Goal: Information Seeking & Learning: Learn about a topic

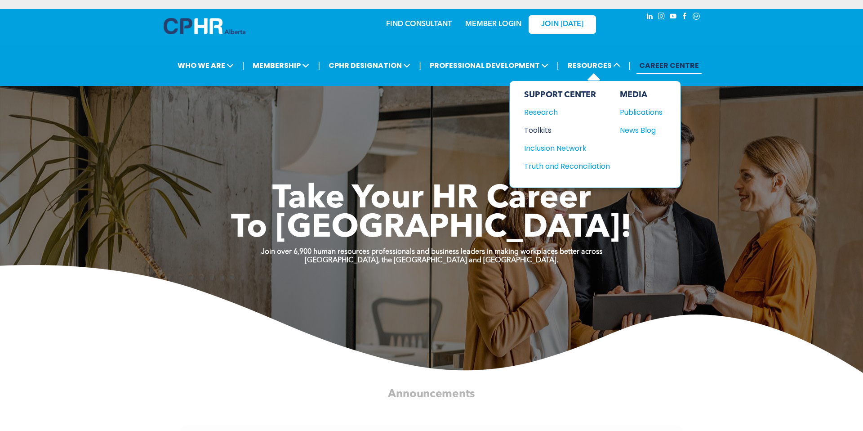
click at [541, 125] on div "Toolkits" at bounding box center [562, 130] width 77 height 11
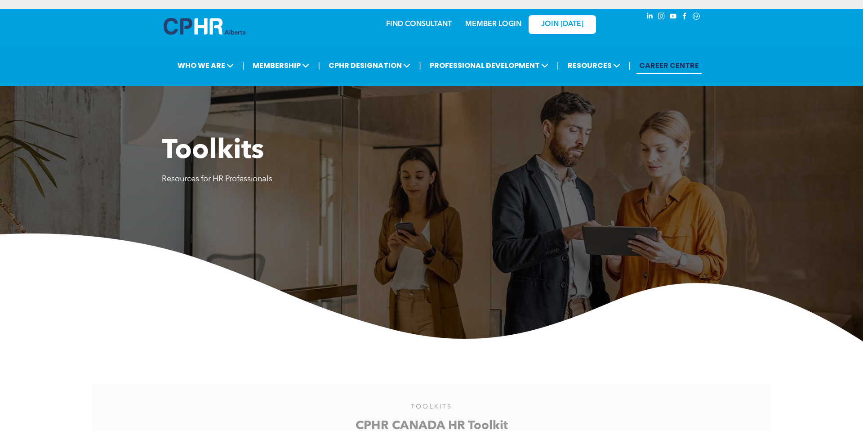
click at [665, 58] on link "CAREER CENTRE" at bounding box center [669, 65] width 65 height 17
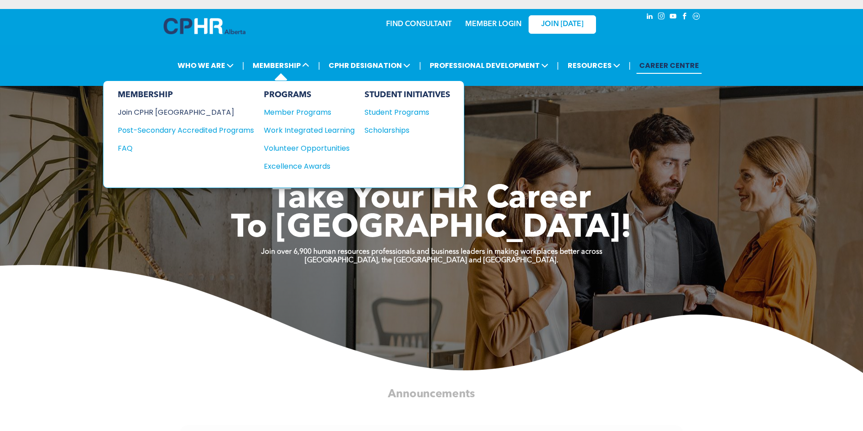
click at [176, 107] on div "Join CPHR [GEOGRAPHIC_DATA]" at bounding box center [179, 112] width 123 height 11
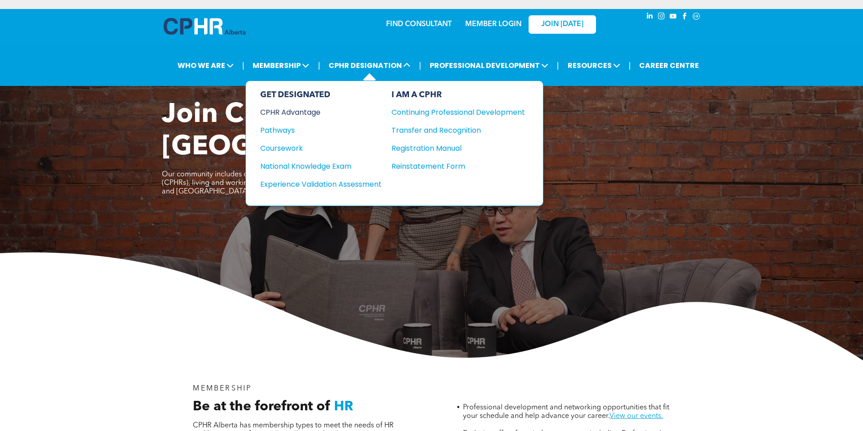
click at [308, 107] on div "CPHR Advantage" at bounding box center [314, 112] width 109 height 11
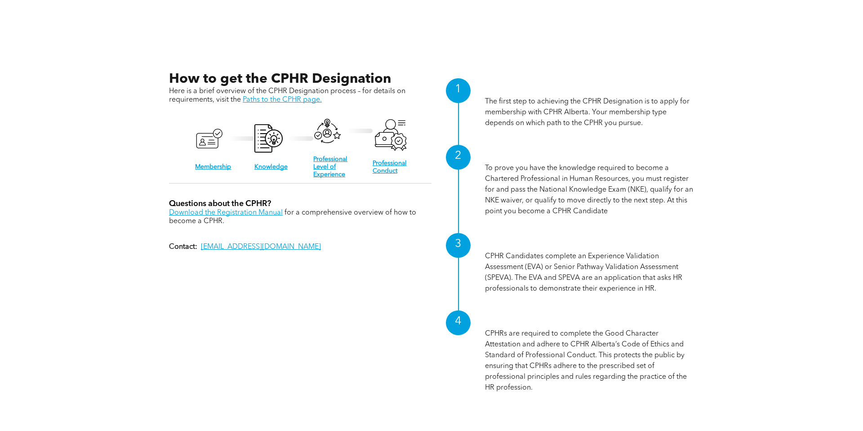
scroll to position [969, 0]
click at [271, 164] on link "Knowledge" at bounding box center [270, 167] width 33 height 6
click at [294, 97] on link "Paths to the CPHR page." at bounding box center [282, 100] width 79 height 7
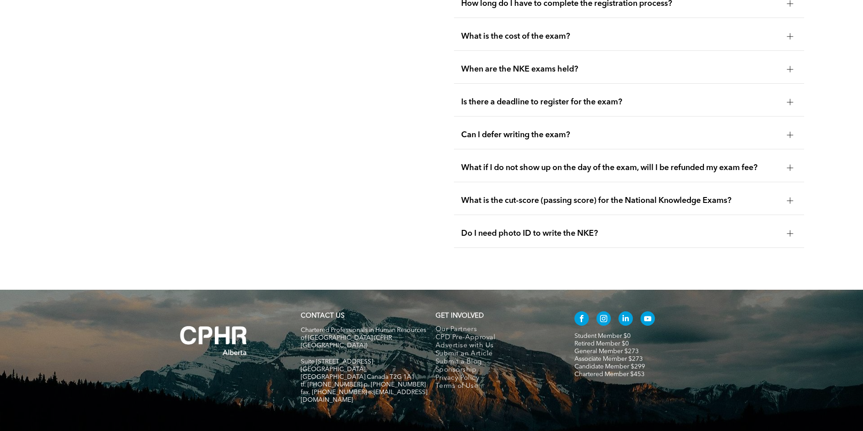
scroll to position [1361, 0]
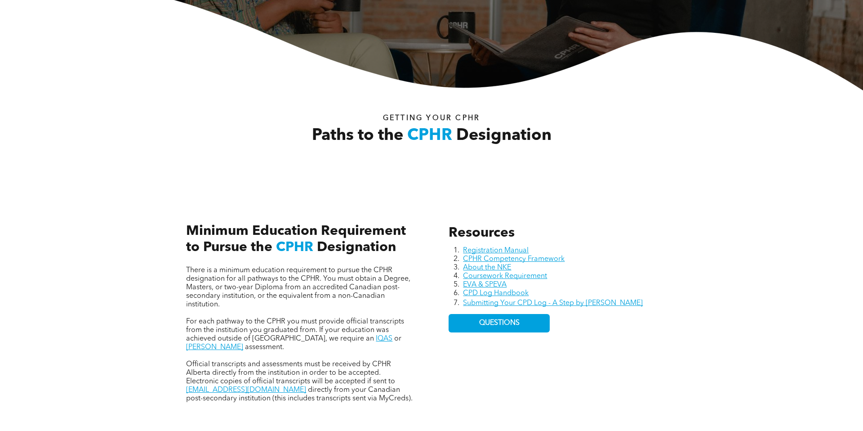
scroll to position [327, 0]
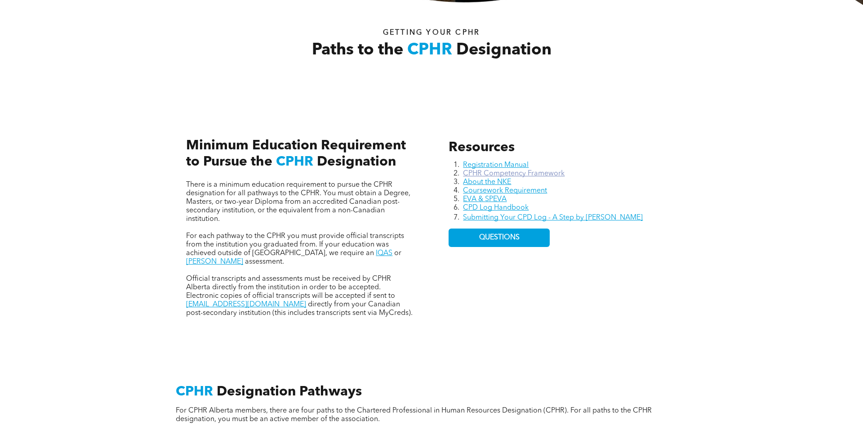
click at [556, 170] on link "CPHR Competency Framework" at bounding box center [514, 173] width 102 height 7
